Goal: Information Seeking & Learning: Learn about a topic

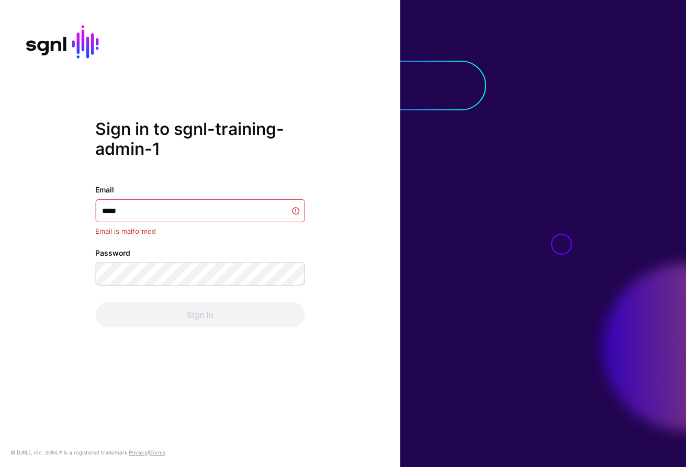
type input "******"
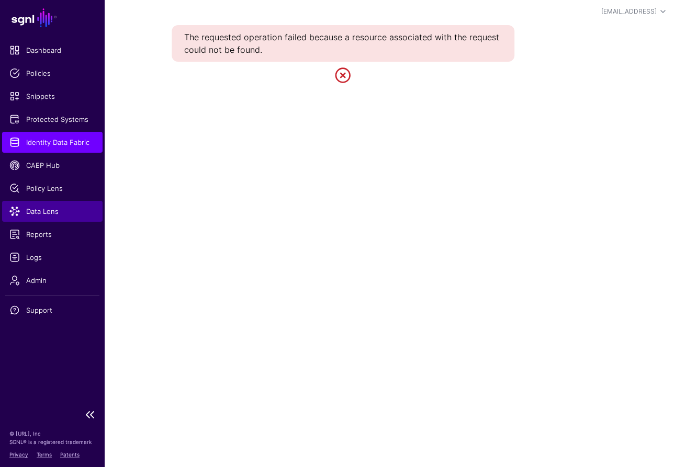
click at [29, 215] on span "Data Lens" at bounding box center [52, 211] width 86 height 10
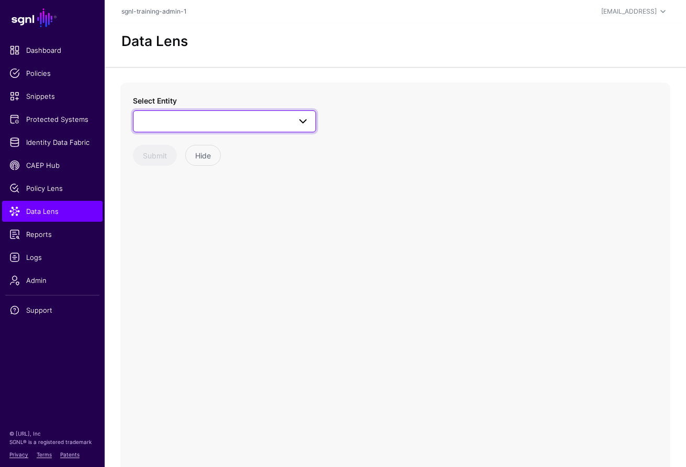
click at [263, 115] on span at bounding box center [225, 121] width 170 height 13
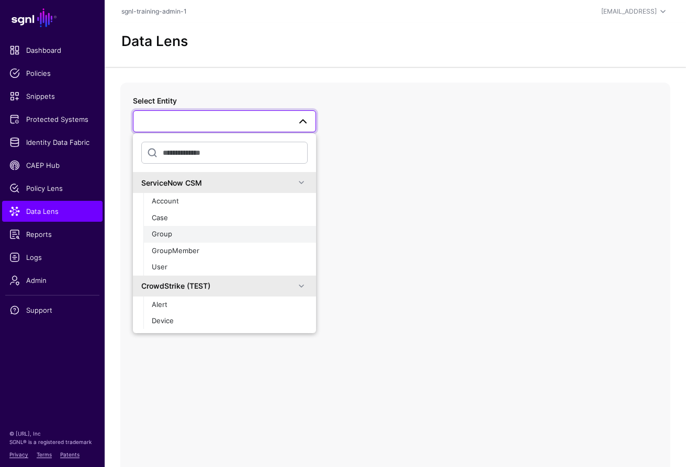
click at [239, 231] on div "Group" at bounding box center [230, 234] width 156 height 10
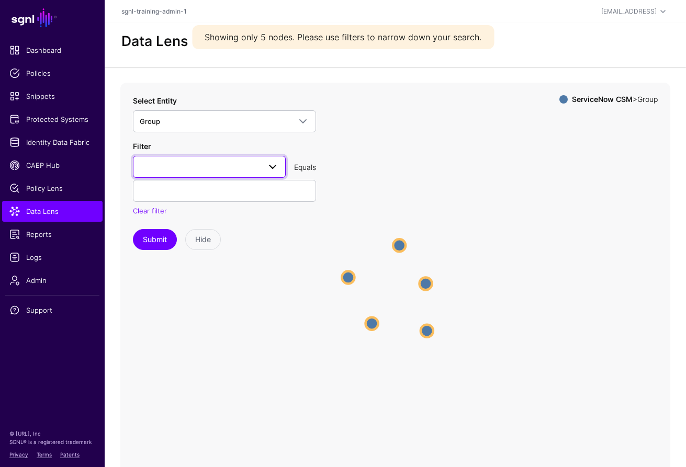
click at [222, 175] on link at bounding box center [209, 167] width 153 height 22
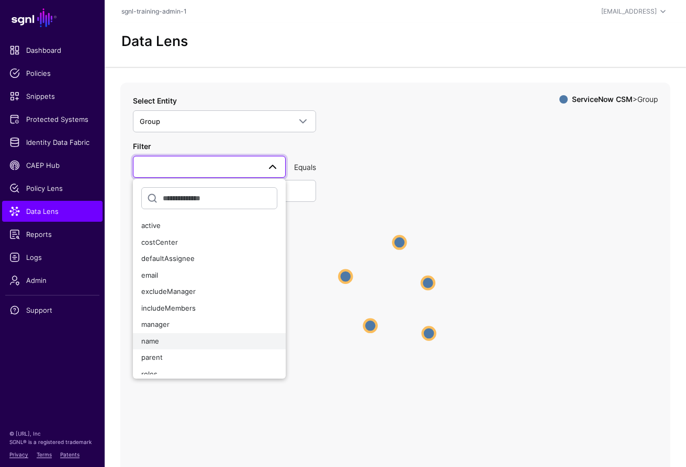
click at [200, 344] on div "name" at bounding box center [209, 342] width 136 height 10
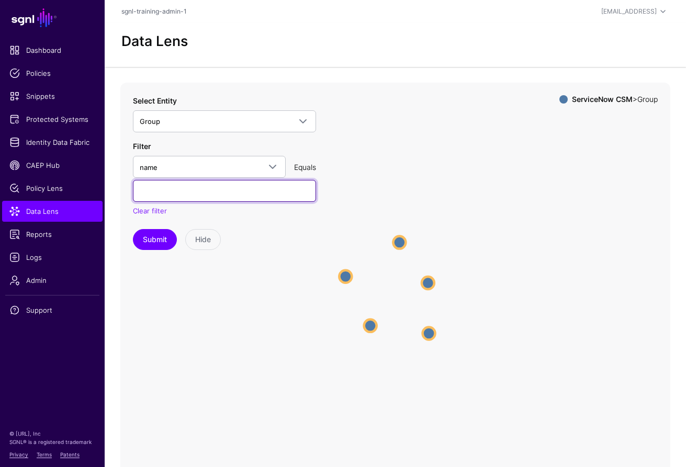
click at [213, 186] on input "text" at bounding box center [224, 191] width 183 height 22
paste input "**********"
type input "**********"
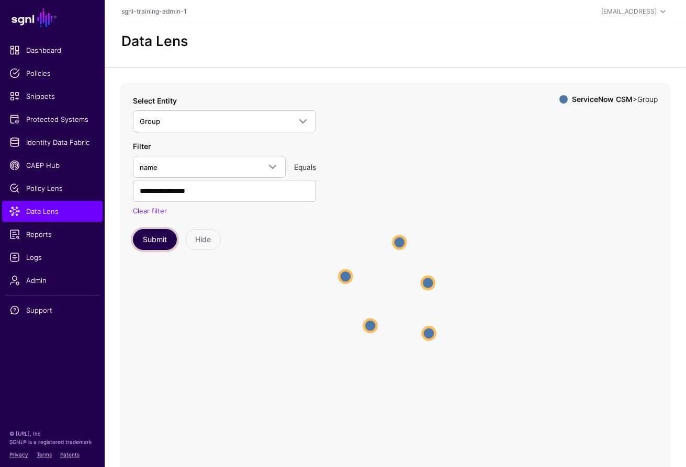
click at [170, 237] on button "Submit" at bounding box center [155, 239] width 44 height 21
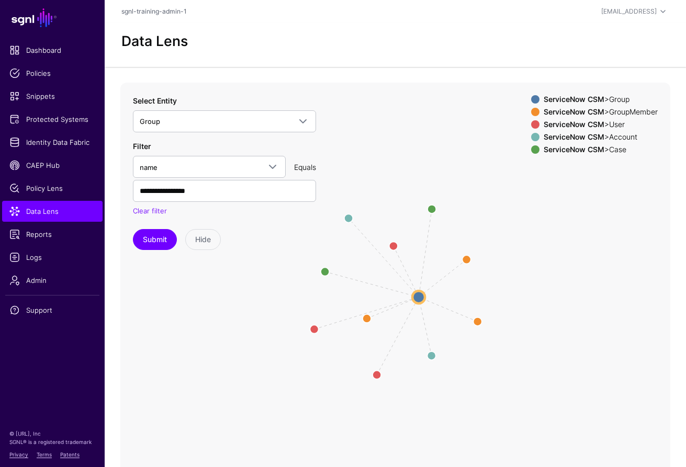
click at [531, 110] on span at bounding box center [535, 112] width 8 height 8
click at [531, 125] on span at bounding box center [535, 124] width 8 height 8
click at [531, 130] on div "ServiceNow CSM > Group ServiceNow CSM > GroupMember ServiceNow CSM > User Servi…" at bounding box center [594, 126] width 127 height 63
click at [531, 126] on span at bounding box center [535, 124] width 8 height 8
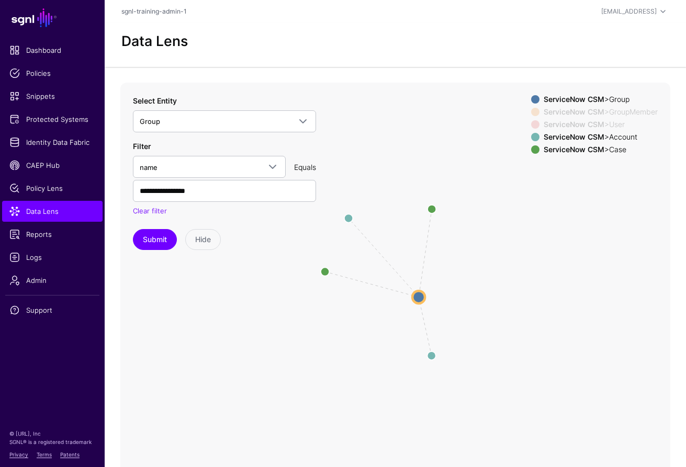
click at [531, 150] on span at bounding box center [535, 150] width 8 height 8
click at [430, 354] on circle at bounding box center [431, 356] width 17 height 17
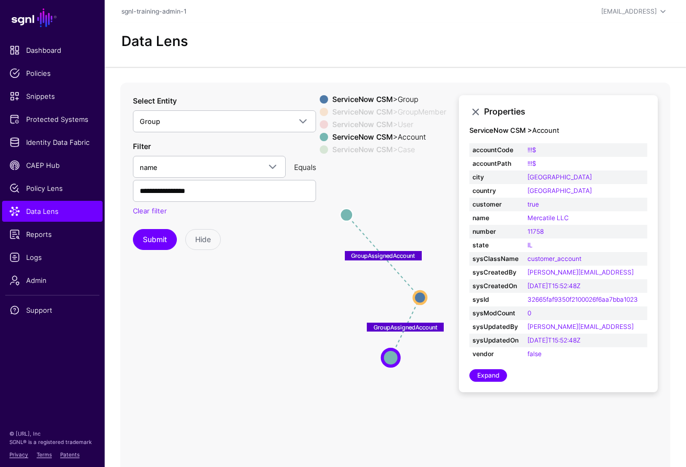
drag, startPoint x: 430, startPoint y: 354, endPoint x: 388, endPoint y: 355, distance: 41.4
click at [388, 355] on circle at bounding box center [391, 358] width 17 height 17
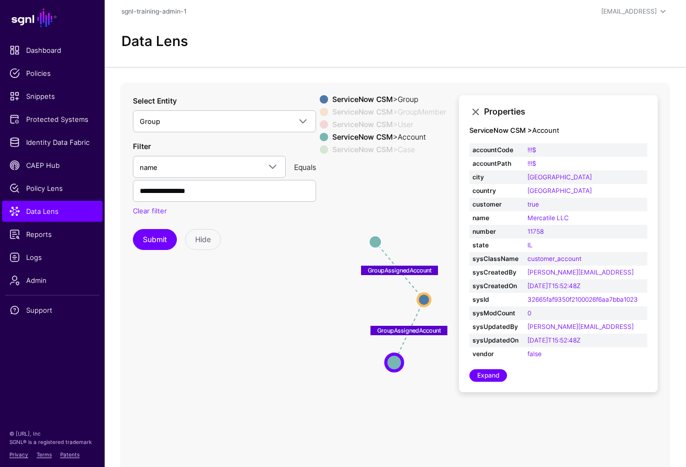
drag, startPoint x: 343, startPoint y: 205, endPoint x: 383, endPoint y: 252, distance: 62.4
click at [371, 240] on circle at bounding box center [375, 242] width 13 height 13
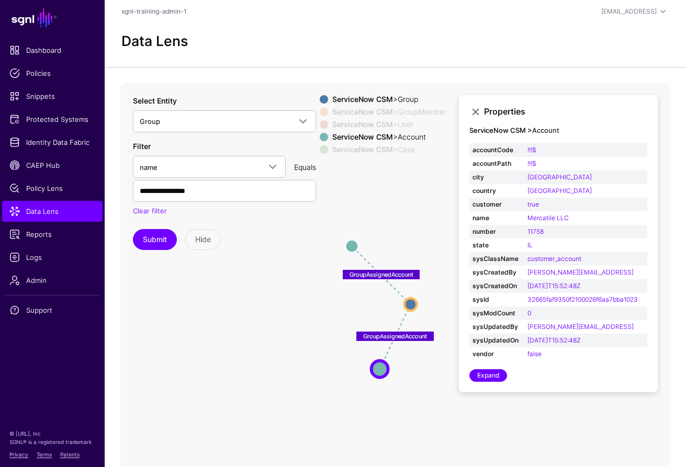
drag, startPoint x: 438, startPoint y: 402, endPoint x: 424, endPoint y: 393, distance: 16.6
click at [424, 404] on icon "UserInGroup UserInGroup UserInGroup CaseAssignedToGroup CaseAssignedToGroup Ass…" at bounding box center [395, 292] width 550 height 419
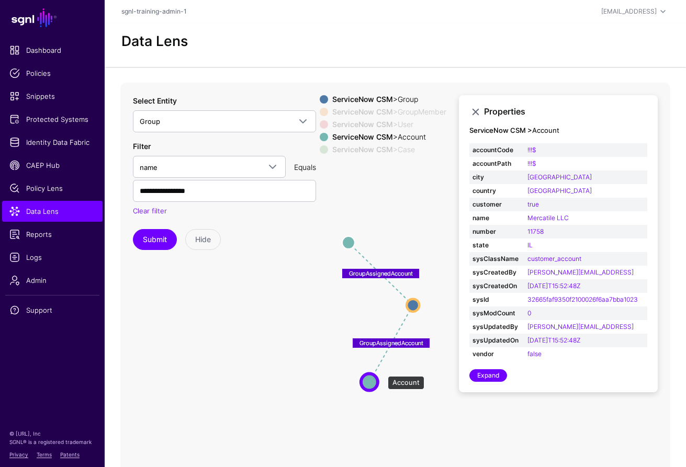
drag, startPoint x: 383, startPoint y: 371, endPoint x: 372, endPoint y: 384, distance: 16.7
click at [372, 384] on circle at bounding box center [369, 382] width 17 height 17
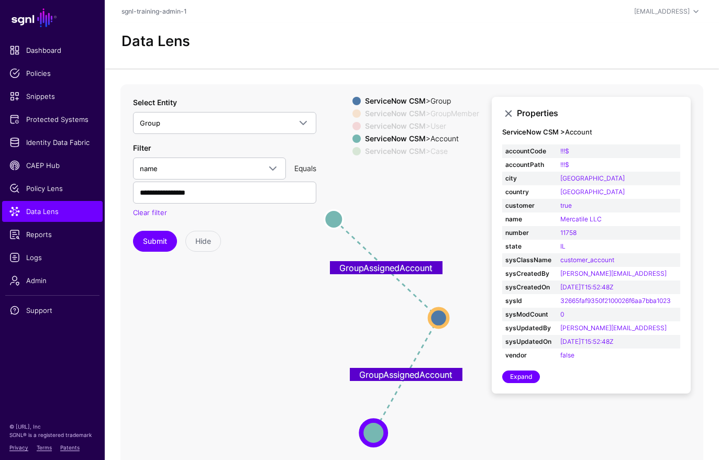
drag, startPoint x: 322, startPoint y: 322, endPoint x: 301, endPoint y: 282, distance: 45.0
click at [301, 282] on icon "UserInGroup UserInGroup UserInGroup CaseAssignedToGroup CaseAssignedToGroup Ass…" at bounding box center [395, 293] width 550 height 419
